Goal: Find specific page/section: Find specific page/section

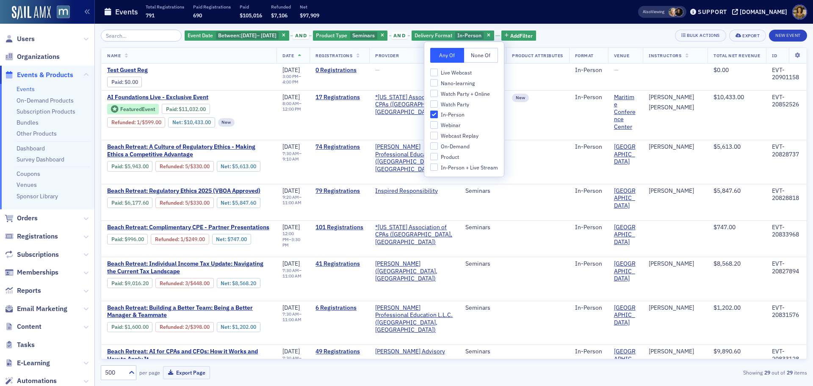
click at [40, 38] on span "Users" at bounding box center [47, 39] width 94 height 18
click at [22, 38] on span "Users" at bounding box center [26, 38] width 18 height 9
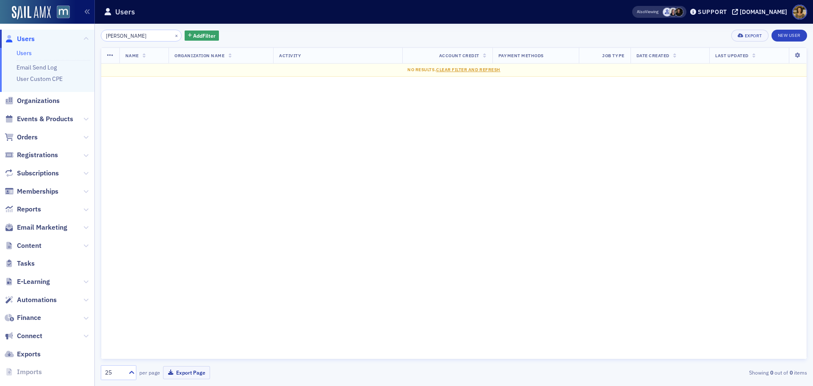
type input "[PERSON_NAME]"
click at [40, 101] on span "Organizations" at bounding box center [38, 100] width 43 height 9
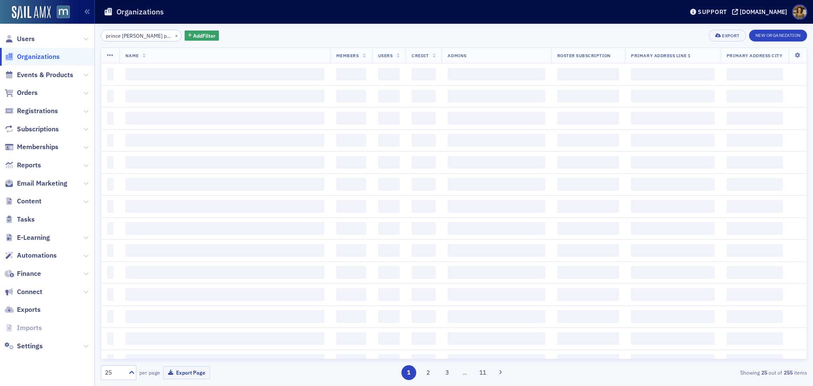
scroll to position [0, 5]
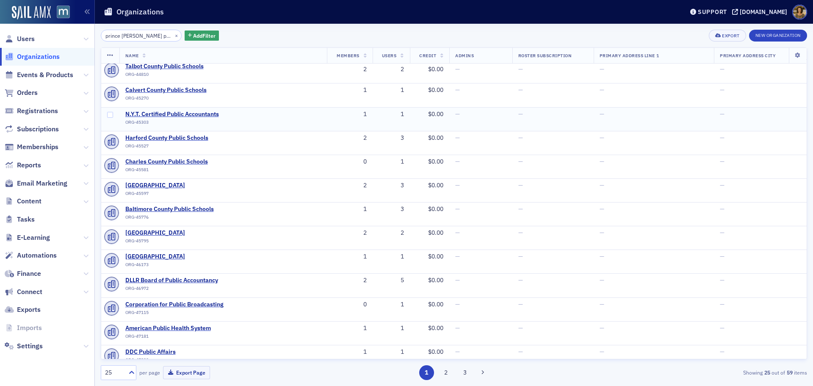
scroll to position [127, 0]
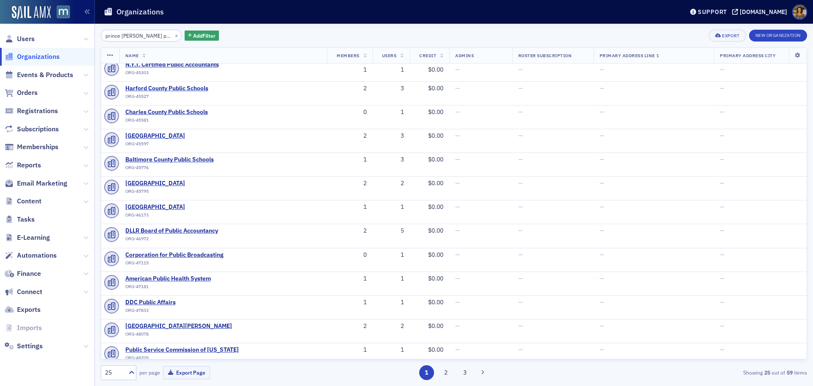
click at [133, 37] on input "prince [PERSON_NAME] pub" at bounding box center [141, 36] width 81 height 12
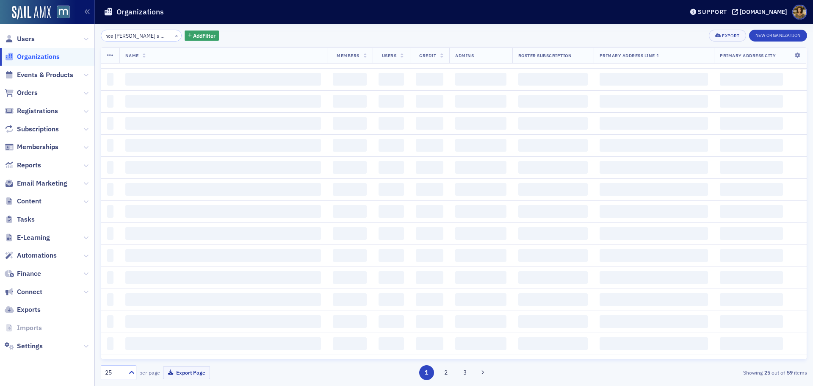
scroll to position [0, 11]
type input "prince [PERSON_NAME]'s counyt public school"
